Goal: Find contact information: Find contact information

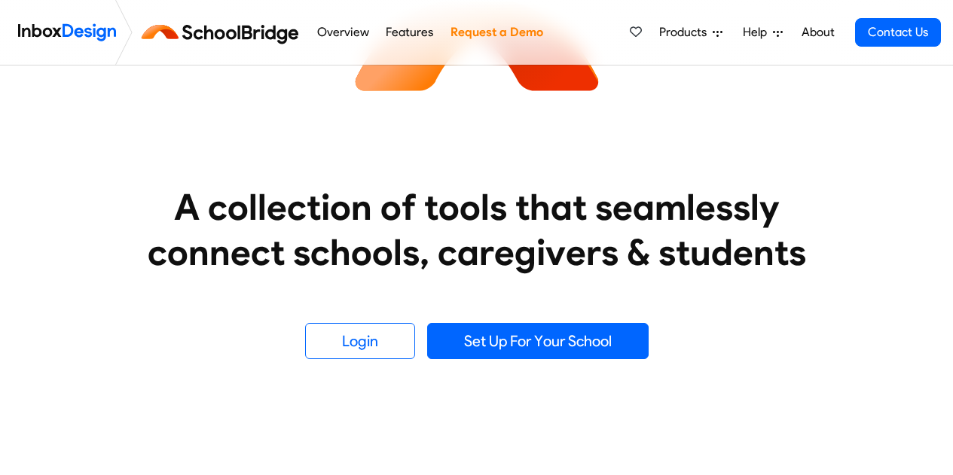
scroll to position [158, 0]
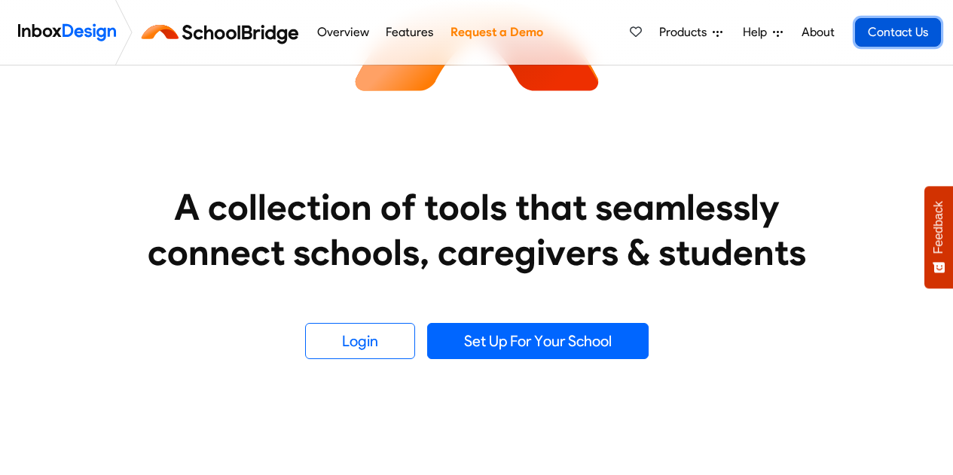
click at [887, 33] on link "Contact Us" at bounding box center [898, 32] width 86 height 29
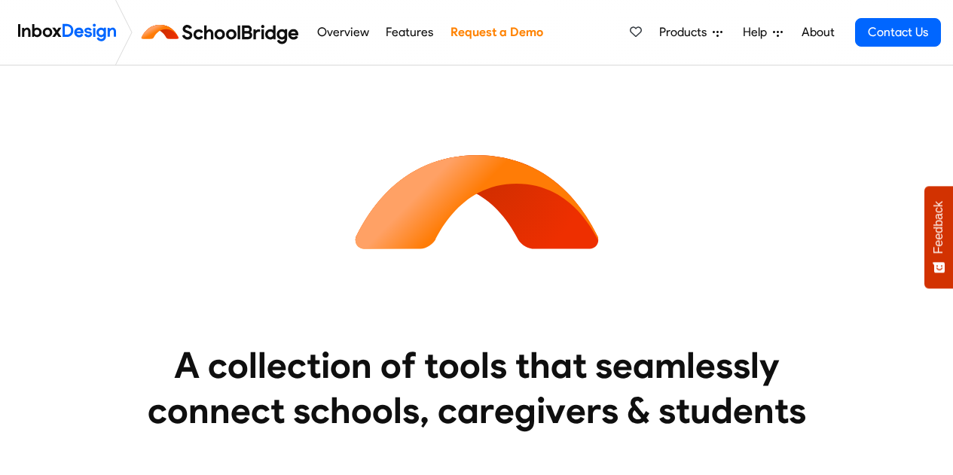
scroll to position [158, 0]
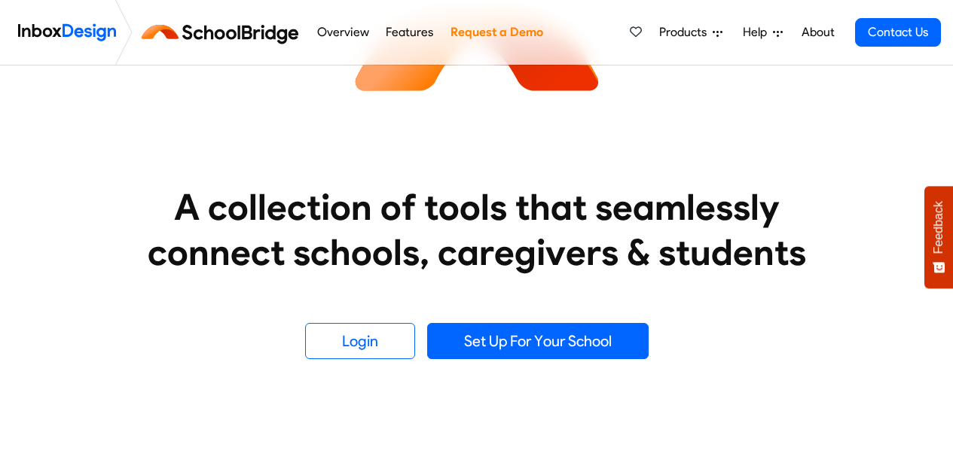
click at [365, 344] on link "Login" at bounding box center [360, 341] width 110 height 36
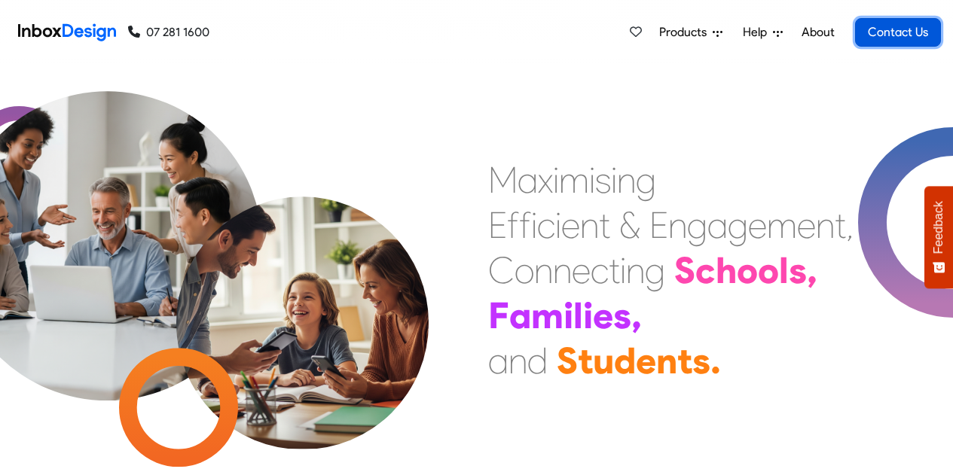
drag, startPoint x: 0, startPoint y: 0, endPoint x: 886, endPoint y: 30, distance: 887.0
click at [886, 30] on link "Contact Us" at bounding box center [898, 32] width 86 height 29
